Goal: Task Accomplishment & Management: Use online tool/utility

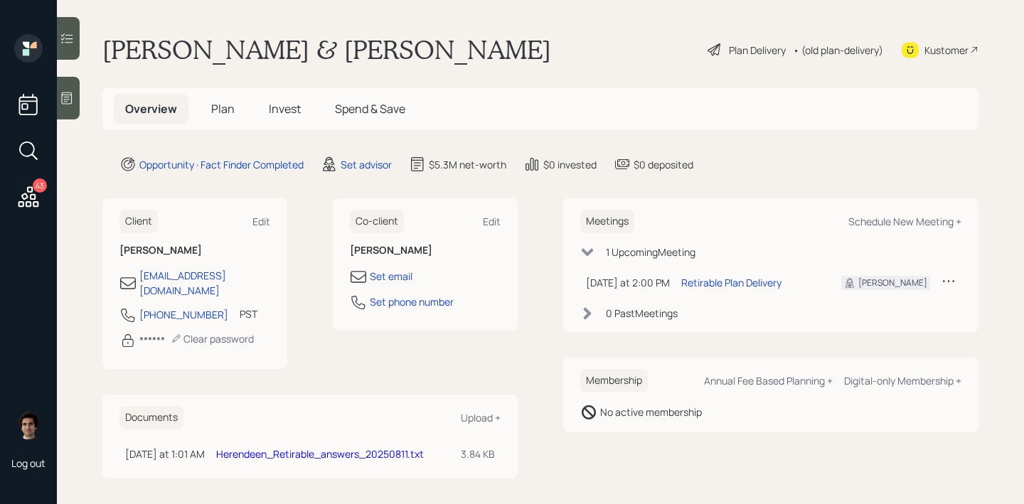
click at [218, 114] on span "Plan" at bounding box center [222, 109] width 23 height 16
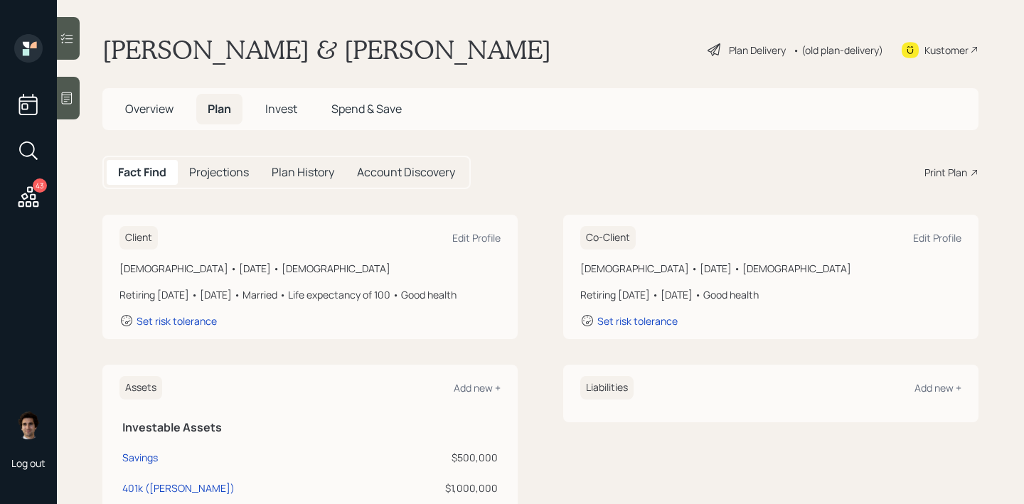
click at [737, 48] on div "Plan Delivery" at bounding box center [757, 50] width 57 height 15
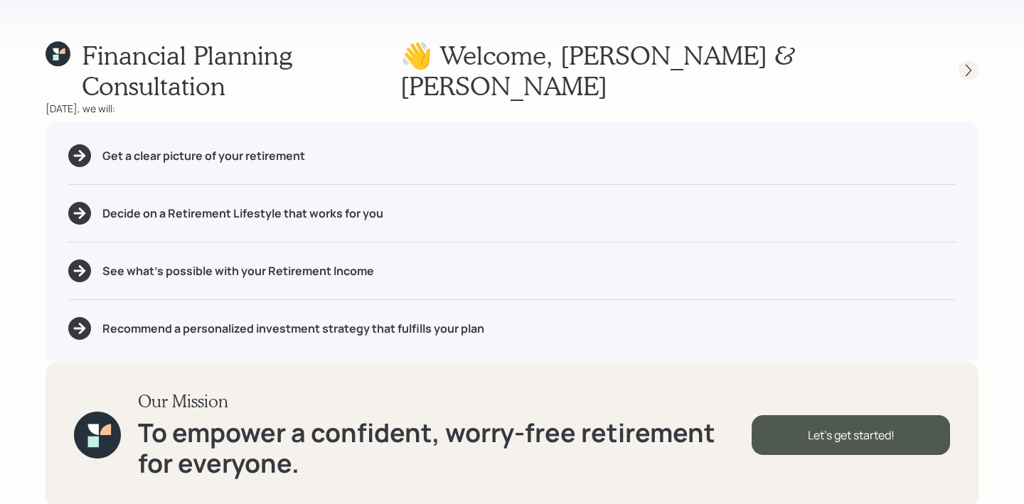
click at [963, 63] on icon at bounding box center [968, 70] width 14 height 14
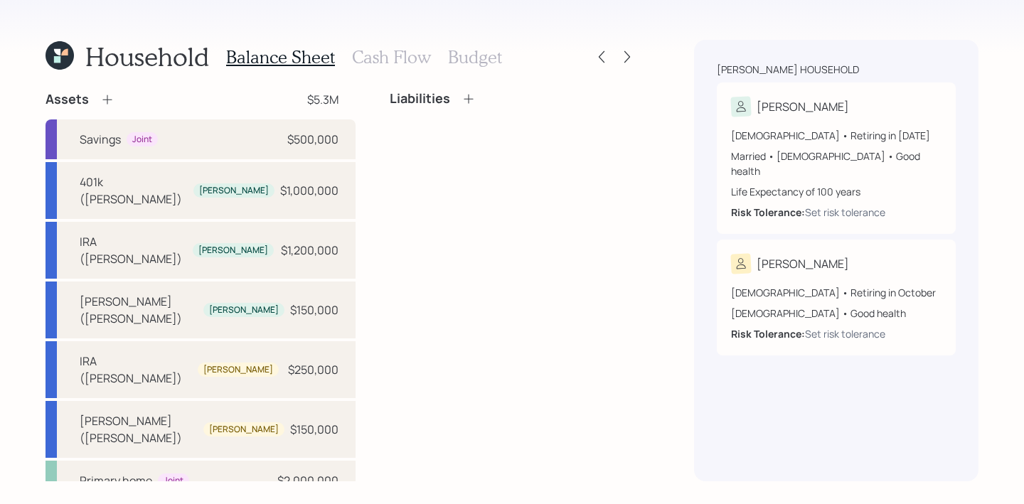
click at [641, 60] on div "Household Balance Sheet Cash Flow Budget Assets $5.3M Savings Joint $500,000 40…" at bounding box center [512, 252] width 1024 height 504
click at [629, 60] on icon at bounding box center [627, 57] width 14 height 14
